Goal: Check status: Check status

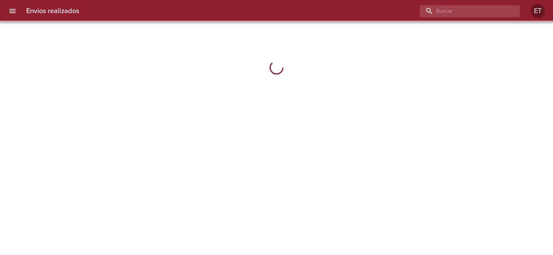
click at [501, 11] on input "buscar" at bounding box center [464, 11] width 88 height 12
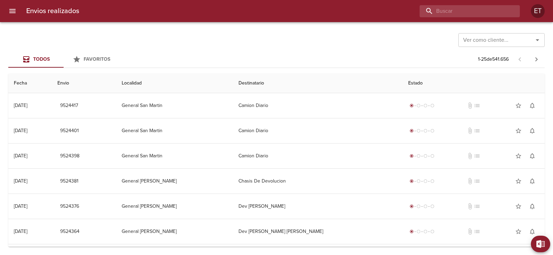
paste input "9498449"
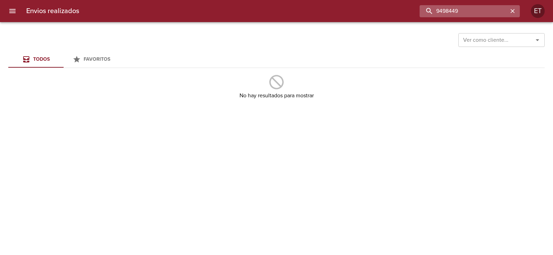
click at [437, 8] on input "9498449" at bounding box center [464, 11] width 88 height 12
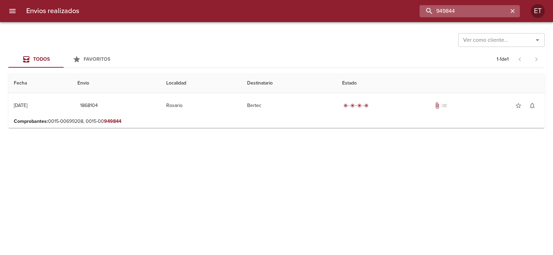
click at [449, 5] on input "949844" at bounding box center [464, 11] width 88 height 12
type input "9498449"
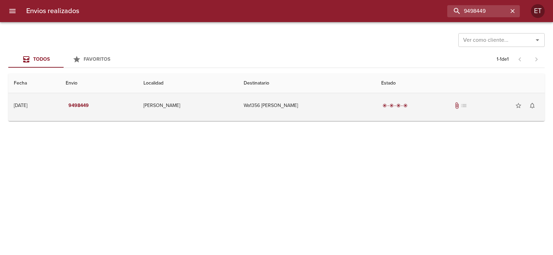
click at [284, 105] on td "Wa1356 [PERSON_NAME]" at bounding box center [307, 105] width 138 height 25
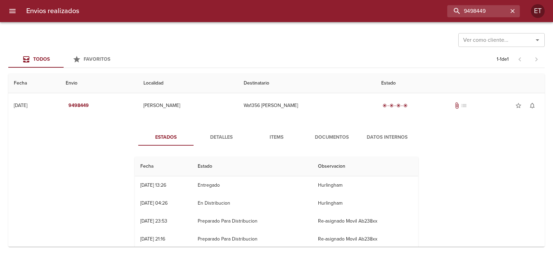
click at [336, 133] on span "Documentos" at bounding box center [331, 137] width 47 height 9
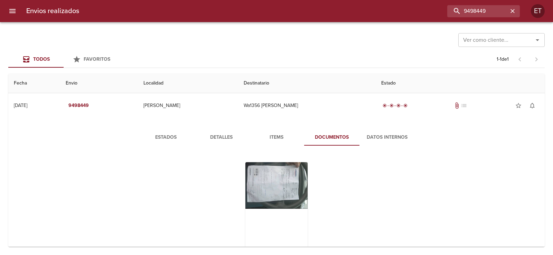
scroll to position [21, 0]
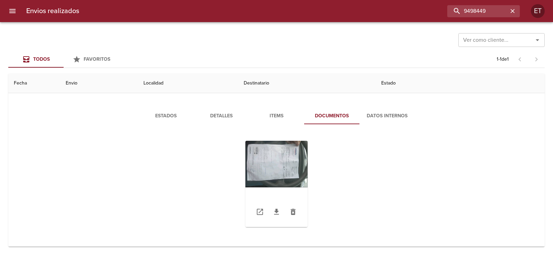
click at [259, 168] on div "Tabla de envíos del cliente" at bounding box center [276, 184] width 62 height 86
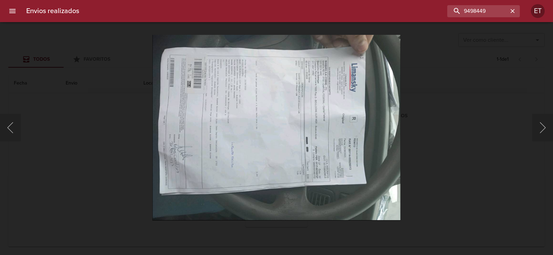
click at [285, 114] on img "Lightbox" at bounding box center [276, 128] width 248 height 186
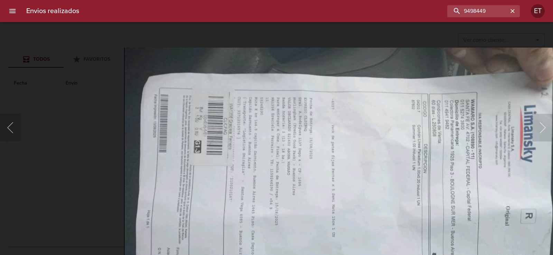
click at [403, 145] on img "Lightbox" at bounding box center [373, 234] width 499 height 374
